Goal: Obtain resource: Download file/media

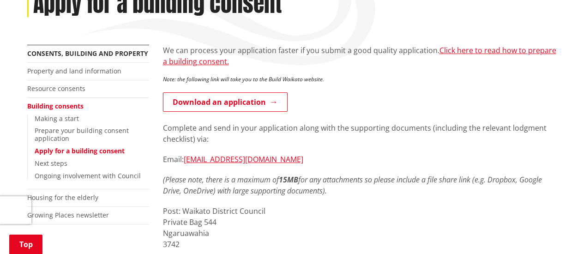
scroll to position [141, 0]
click at [45, 108] on link "Building consents" at bounding box center [55, 106] width 56 height 9
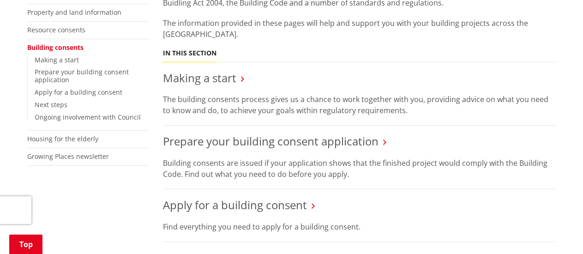
scroll to position [201, 0]
click at [197, 79] on link "Making a start" at bounding box center [199, 77] width 73 height 15
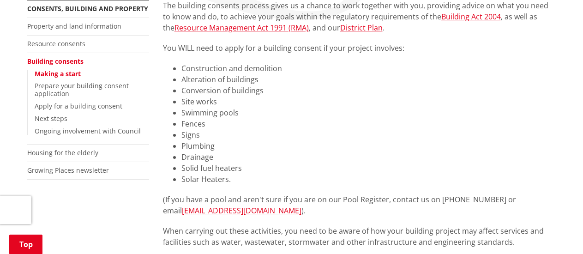
scroll to position [185, 0]
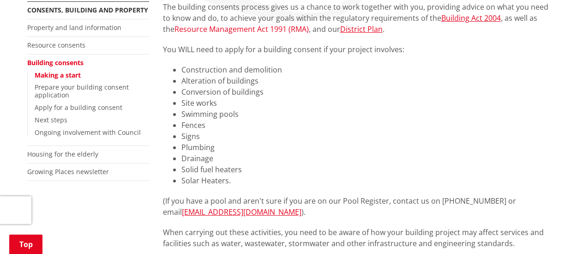
click at [227, 30] on link "Resource Management Act 1991 (RMA)" at bounding box center [242, 29] width 134 height 10
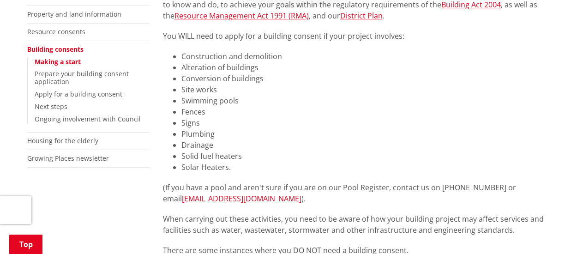
scroll to position [200, 0]
click at [63, 92] on link "Apply for a building consent" at bounding box center [79, 93] width 88 height 9
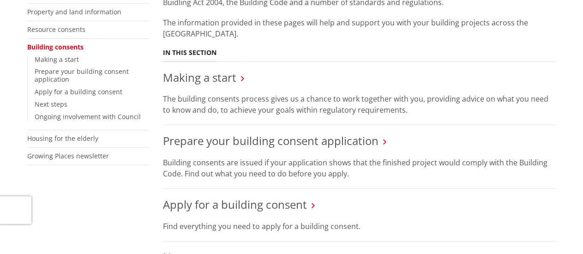
scroll to position [201, 0]
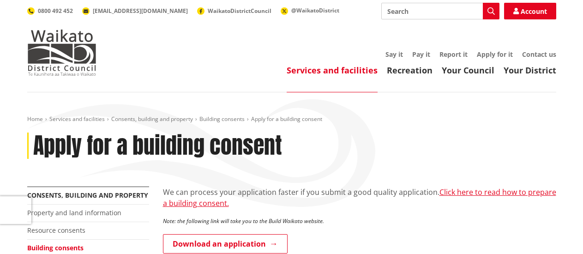
scroll to position [141, 0]
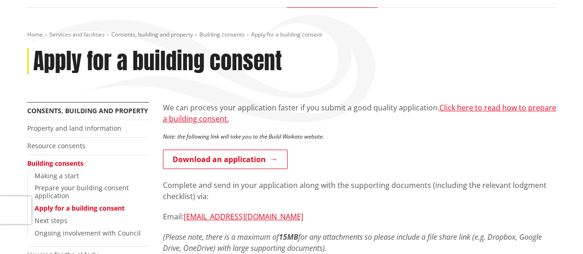
scroll to position [85, 0]
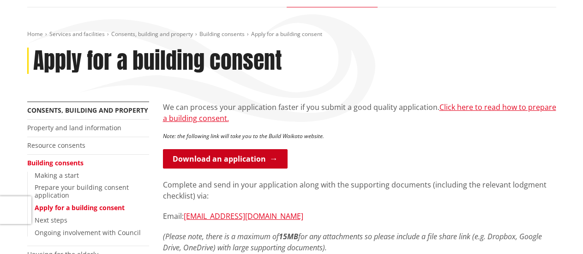
click at [224, 159] on link "Download an application" at bounding box center [225, 158] width 125 height 19
